Goal: Entertainment & Leisure: Consume media (video, audio)

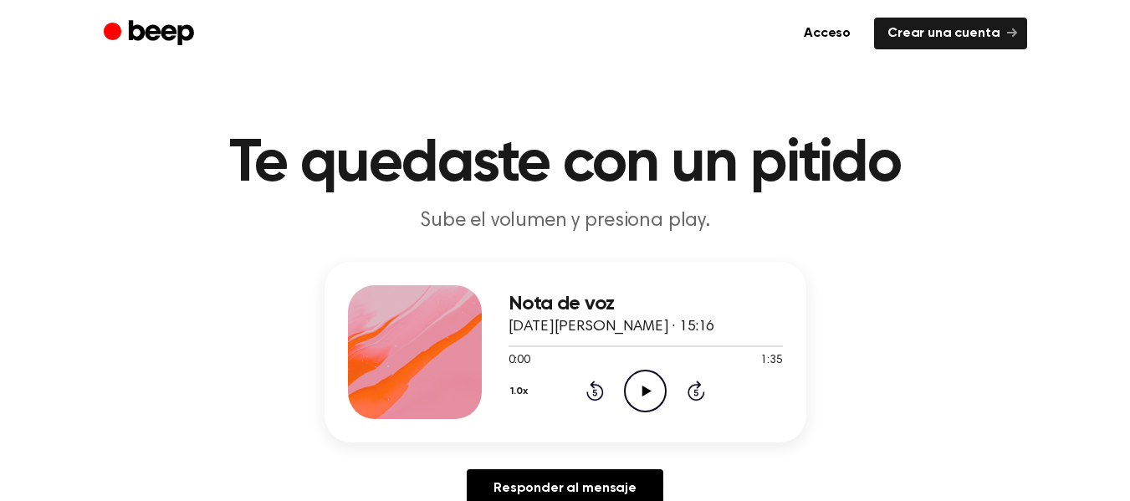
click at [834, 295] on div "Nota de voz 31 de agosto de 2025 · 15:16 0:00 1:35 Su navegador no soporta el e…" at bounding box center [565, 391] width 1090 height 259
click at [836, 295] on div "Nota de voz 31 de agosto de 2025 · 15:16 0:00 1:35 Su navegador no soporta el e…" at bounding box center [565, 391] width 1090 height 259
click at [644, 391] on icon at bounding box center [647, 391] width 9 height 11
click at [641, 401] on icon "Play Audio" at bounding box center [645, 391] width 43 height 43
click at [641, 401] on icon "Pause Audio" at bounding box center [645, 391] width 43 height 43
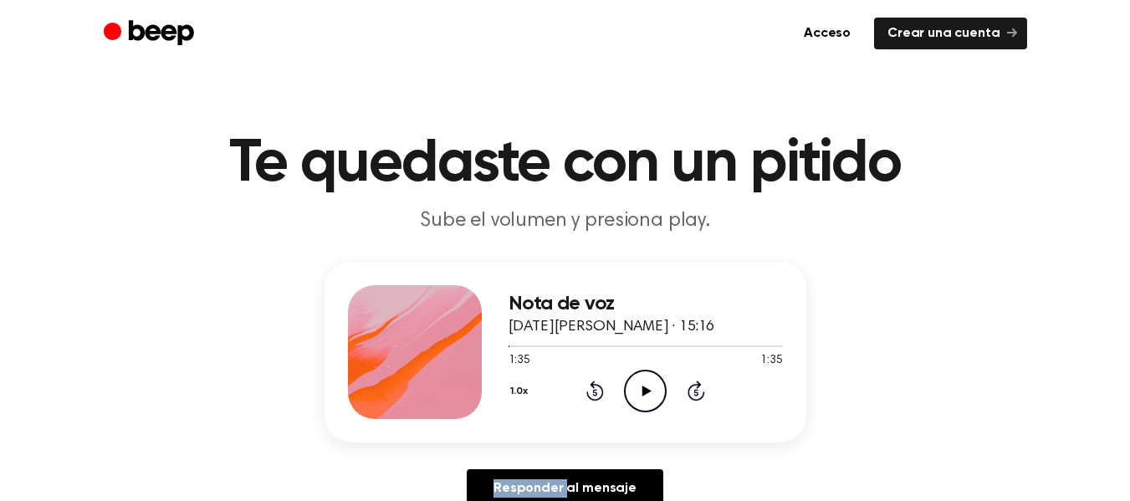
click at [641, 400] on icon "Play Audio" at bounding box center [645, 391] width 43 height 43
click at [642, 394] on icon at bounding box center [646, 391] width 8 height 11
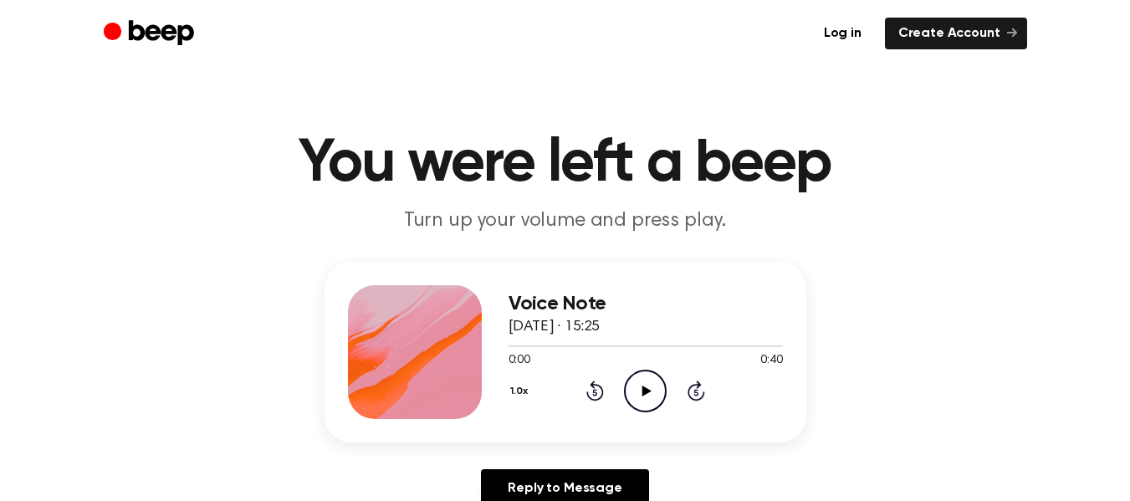
click at [648, 387] on icon "Play Audio" at bounding box center [645, 391] width 43 height 43
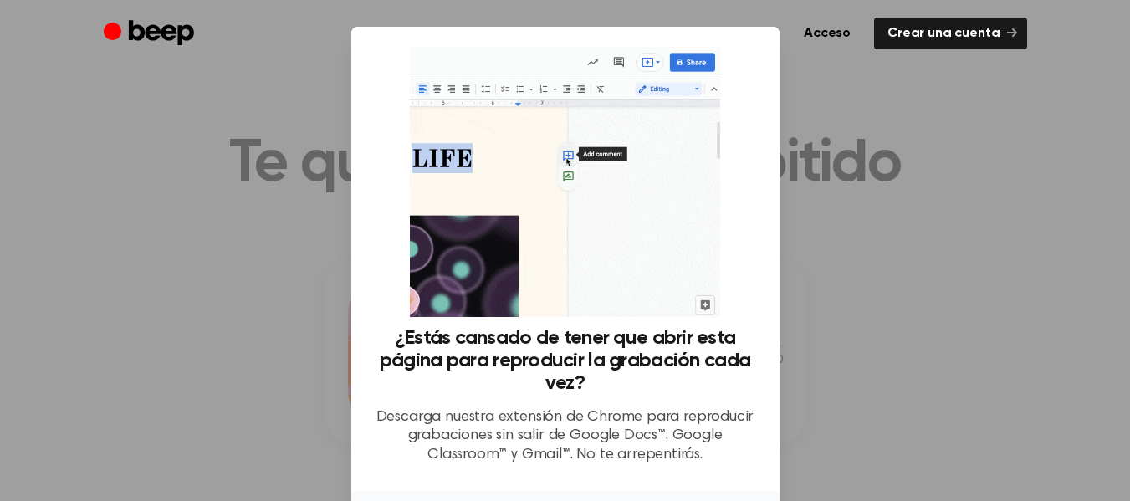
click at [957, 170] on div at bounding box center [565, 250] width 1130 height 501
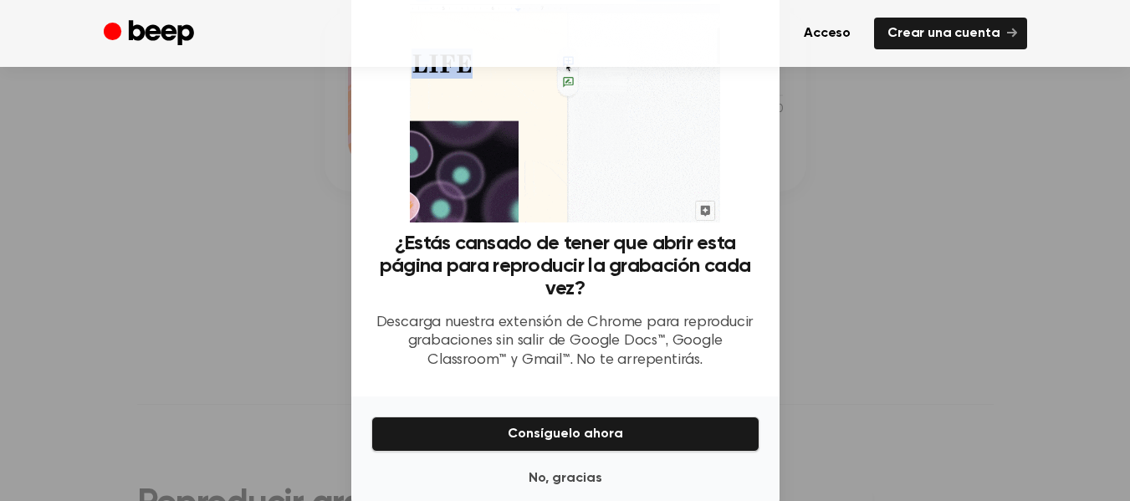
scroll to position [126, 0]
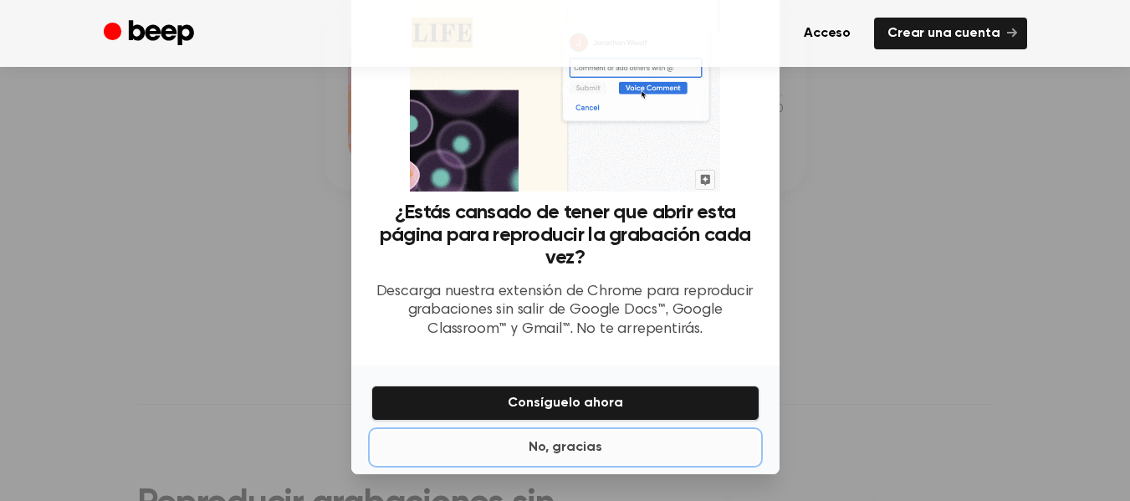
click at [554, 446] on font "No, gracias" at bounding box center [566, 447] width 74 height 13
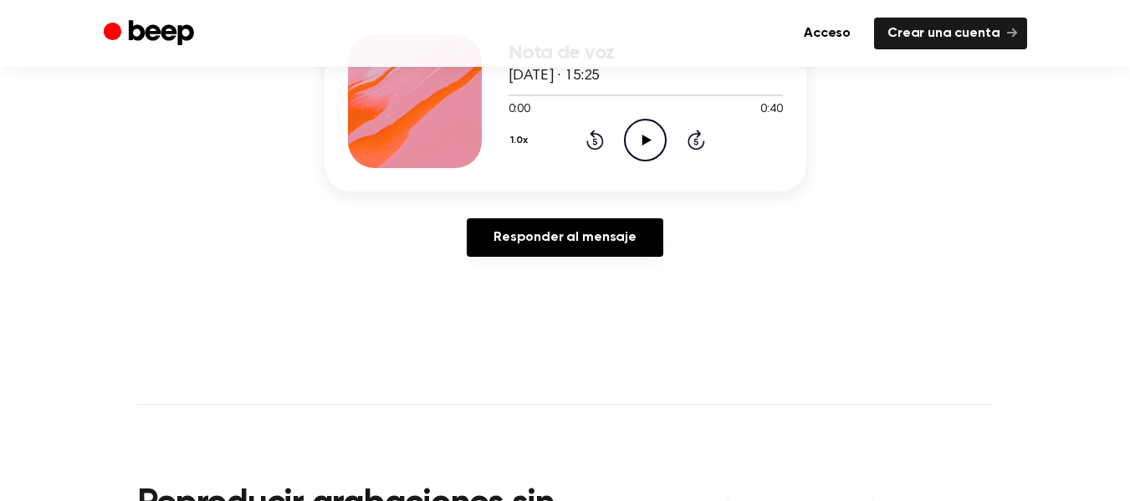
click at [644, 143] on icon at bounding box center [647, 140] width 9 height 11
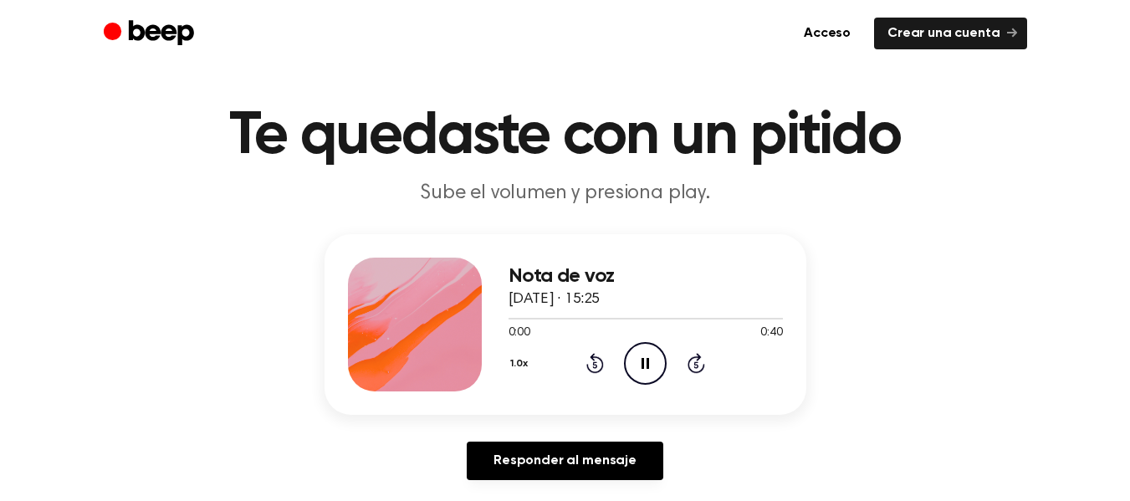
scroll to position [0, 0]
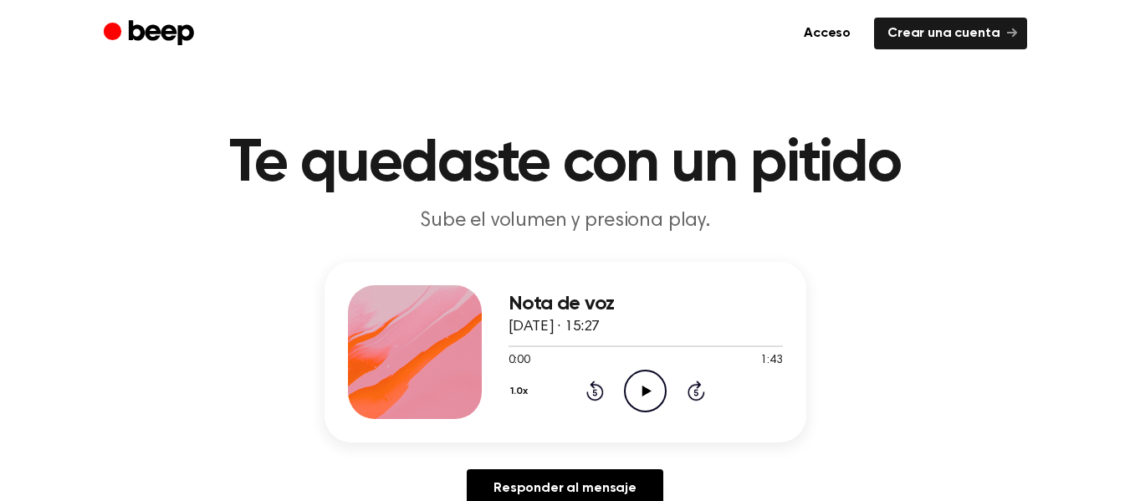
click at [647, 386] on icon "Play Audio" at bounding box center [645, 391] width 43 height 43
